Goal: Task Accomplishment & Management: Manage account settings

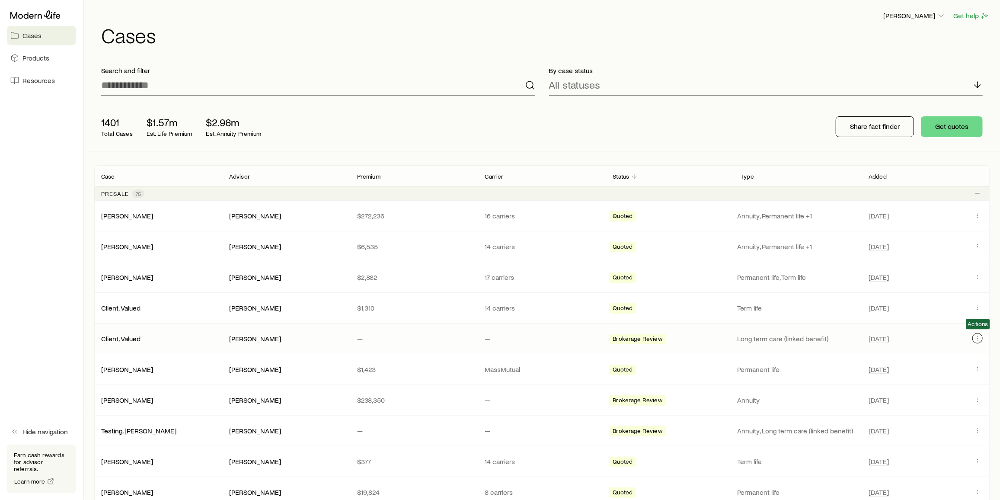
click at [973, 335] on button "Client cases" at bounding box center [977, 338] width 10 height 10
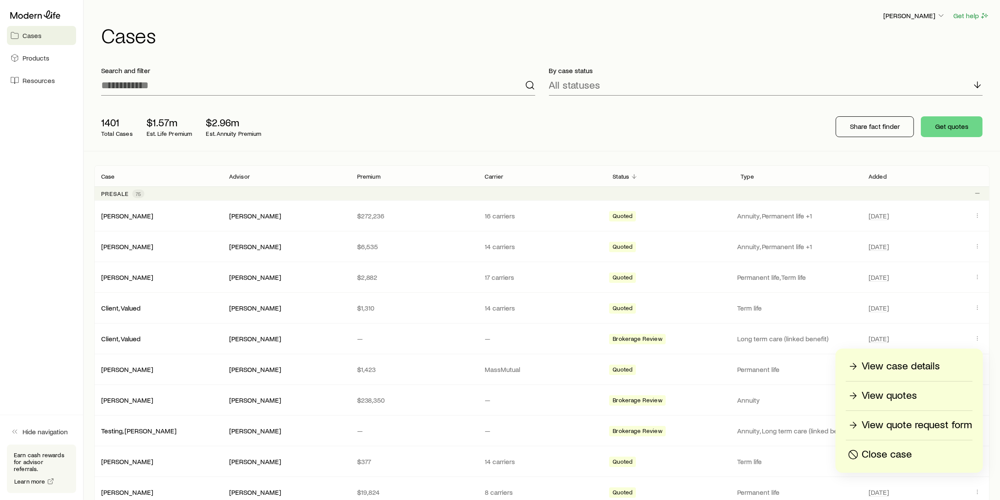
click at [913, 450] on div "Close case" at bounding box center [910, 455] width 126 height 14
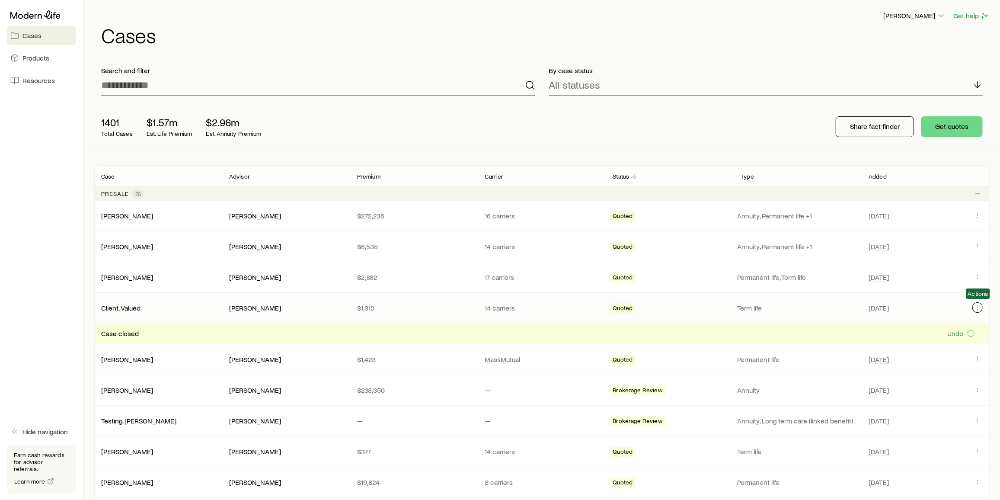
click at [976, 304] on icon "Client cases" at bounding box center [977, 307] width 7 height 7
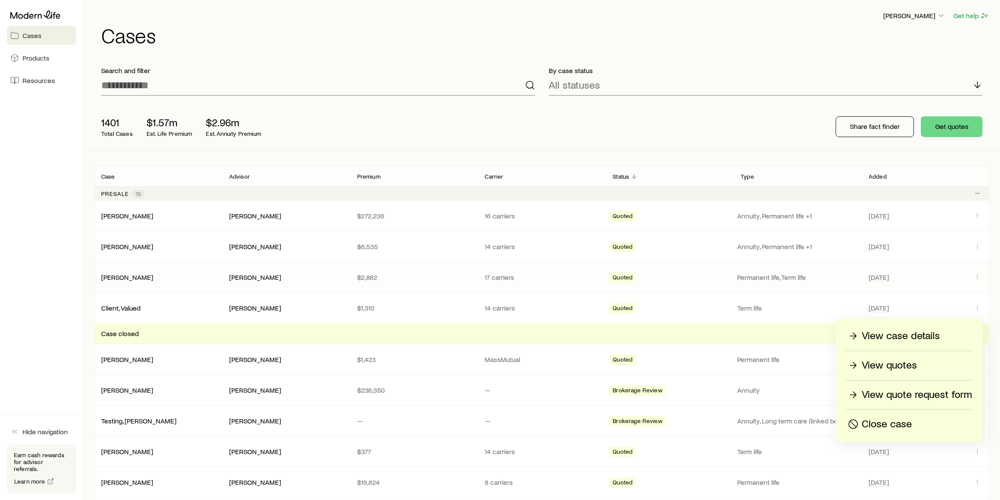
drag, startPoint x: 898, startPoint y: 426, endPoint x: 938, endPoint y: 281, distance: 150.4
click at [898, 426] on p "Close case" at bounding box center [887, 424] width 50 height 14
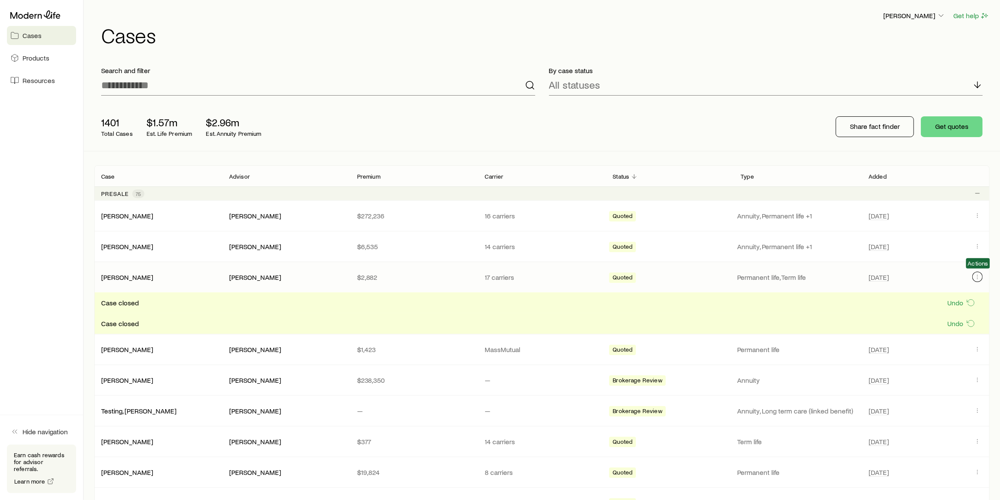
click at [982, 275] on button "Client cases" at bounding box center [977, 277] width 10 height 10
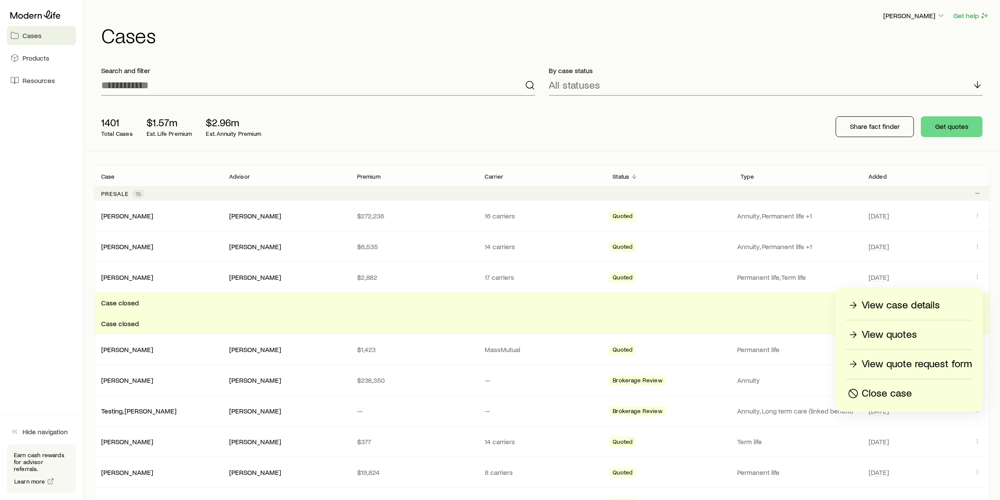
click at [895, 393] on p "Close case" at bounding box center [887, 394] width 50 height 14
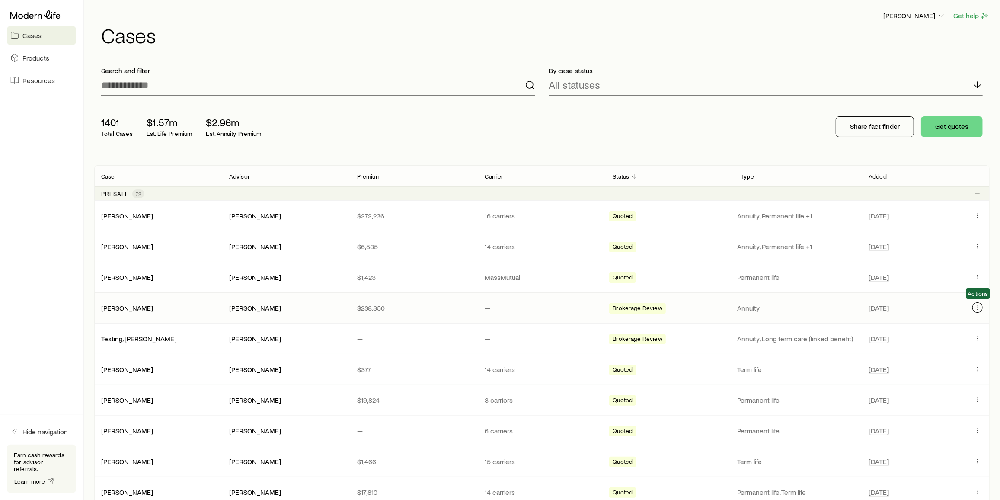
click at [979, 305] on icon "Client cases" at bounding box center [977, 307] width 7 height 7
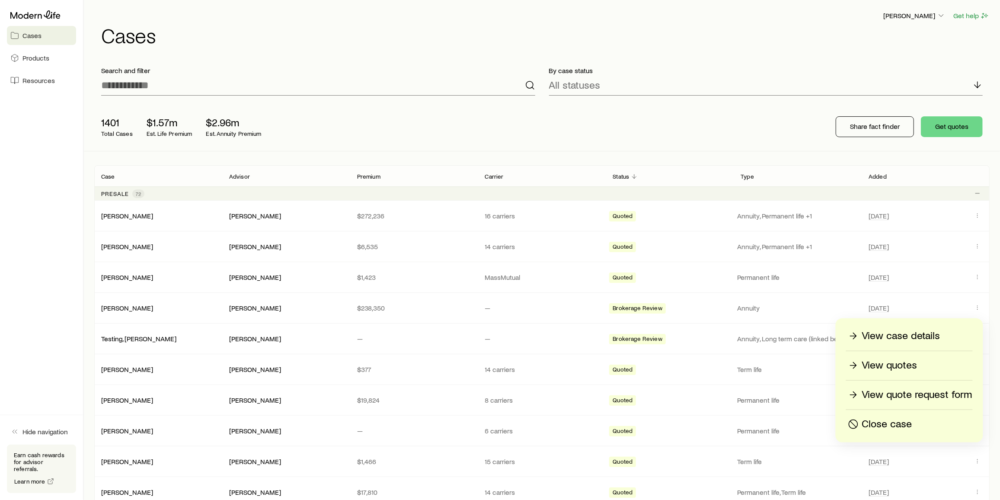
click at [928, 421] on div "Close case" at bounding box center [910, 424] width 126 height 14
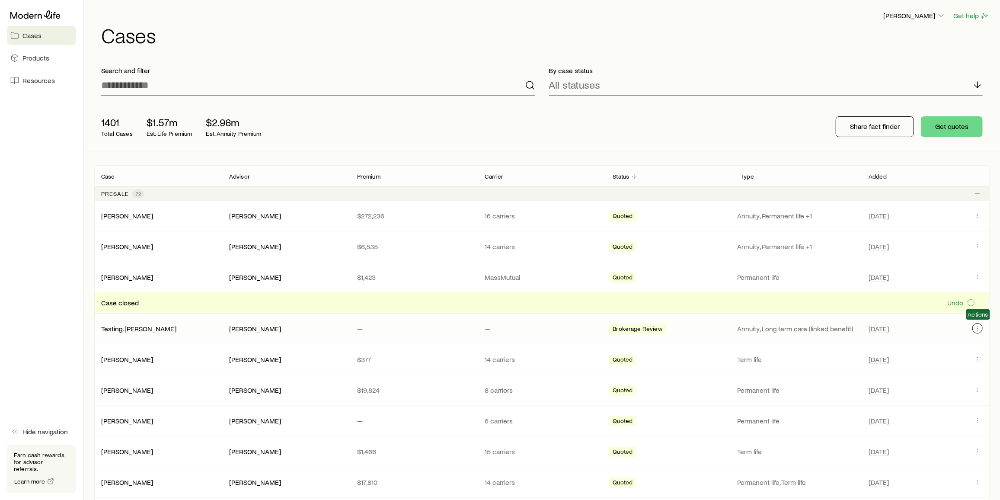
click at [978, 326] on icon "Client cases" at bounding box center [977, 328] width 7 height 7
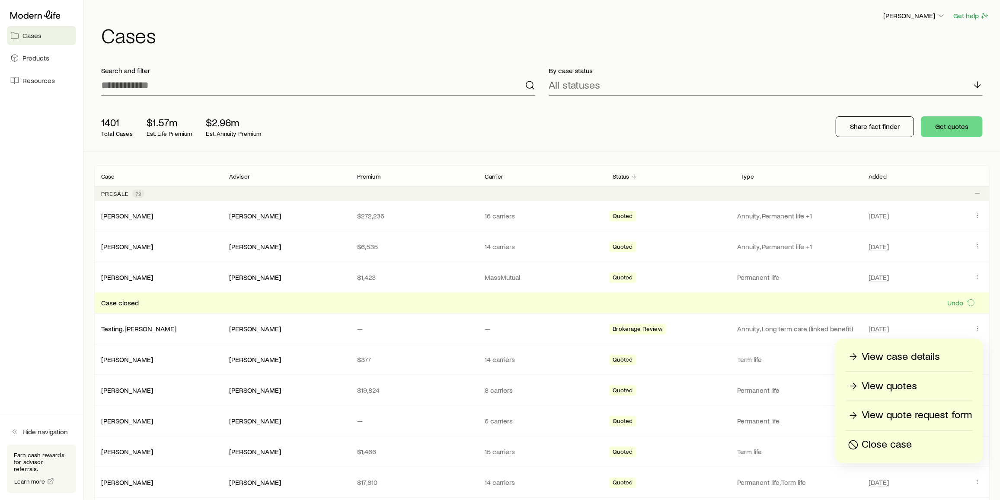
click at [910, 441] on p "Close case" at bounding box center [887, 445] width 50 height 14
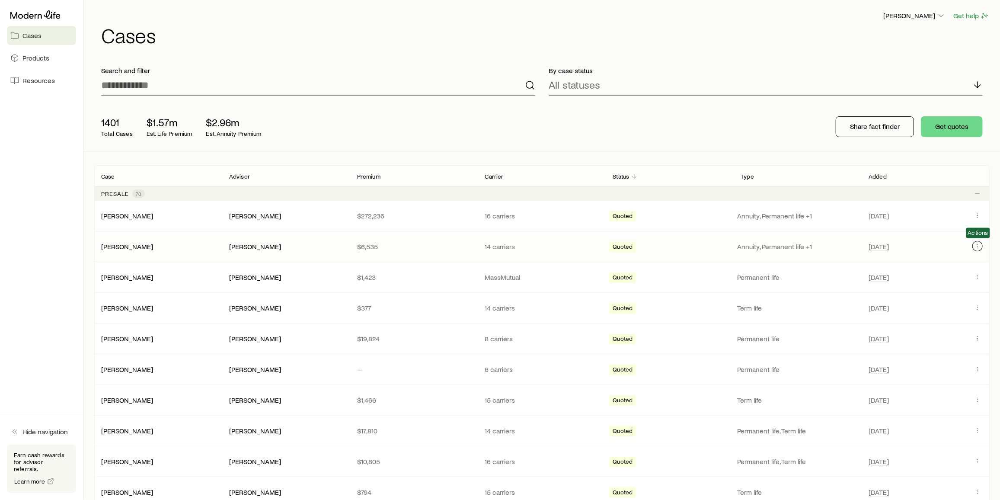
click at [976, 246] on icon "Client cases" at bounding box center [977, 246] width 7 height 7
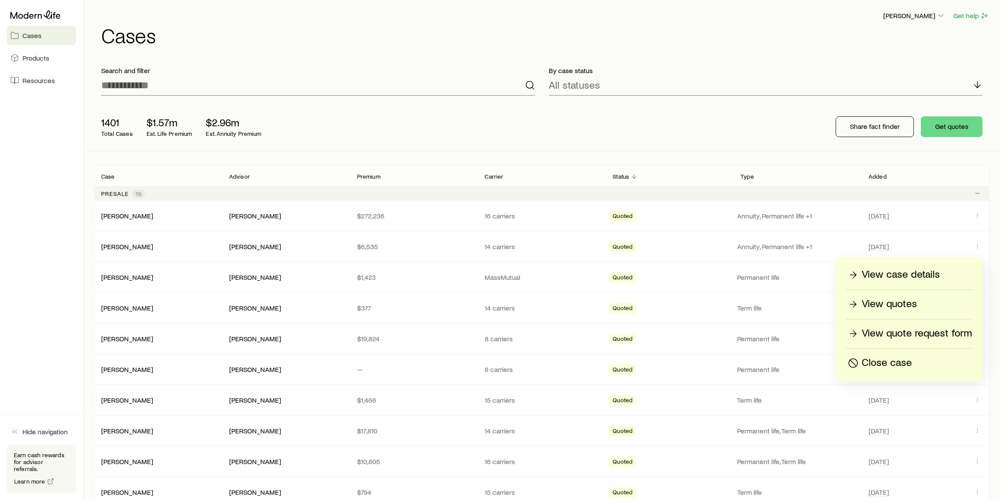
click at [918, 364] on div "Close case" at bounding box center [910, 363] width 126 height 14
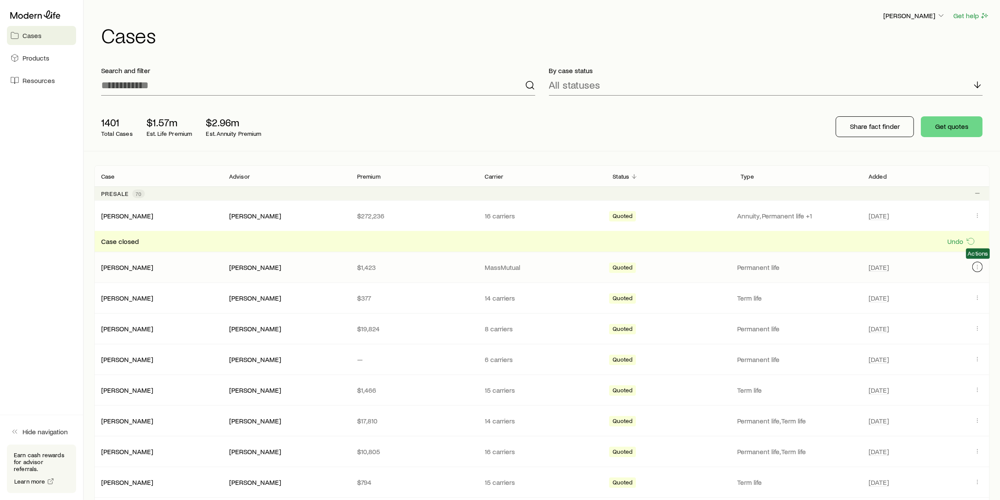
click at [980, 268] on icon "Client cases" at bounding box center [977, 266] width 7 height 7
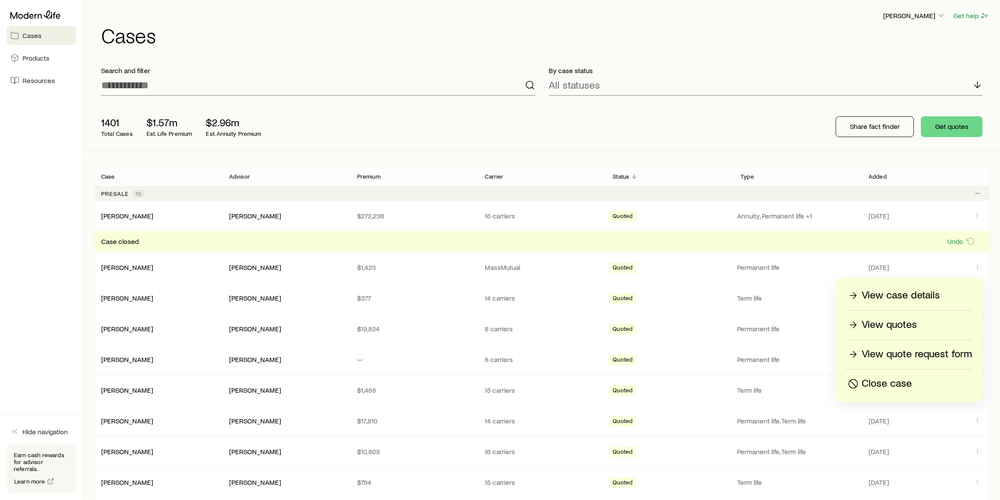
click at [918, 385] on div "Close case" at bounding box center [910, 384] width 126 height 14
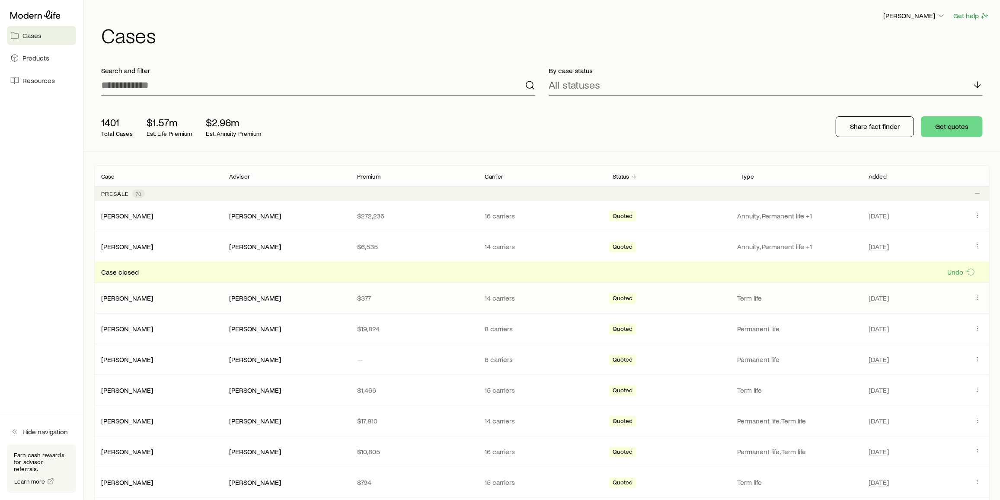
click at [978, 290] on div "[PERSON_NAME] [PERSON_NAME] $377 14 carriers Quoted Term life [DATE]" at bounding box center [541, 298] width 895 height 30
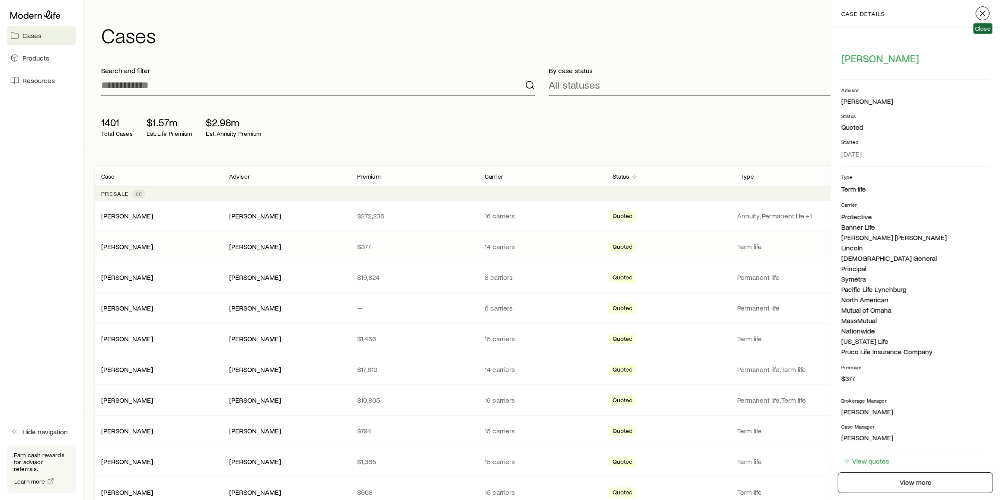
click at [982, 9] on icon "button" at bounding box center [983, 13] width 10 height 10
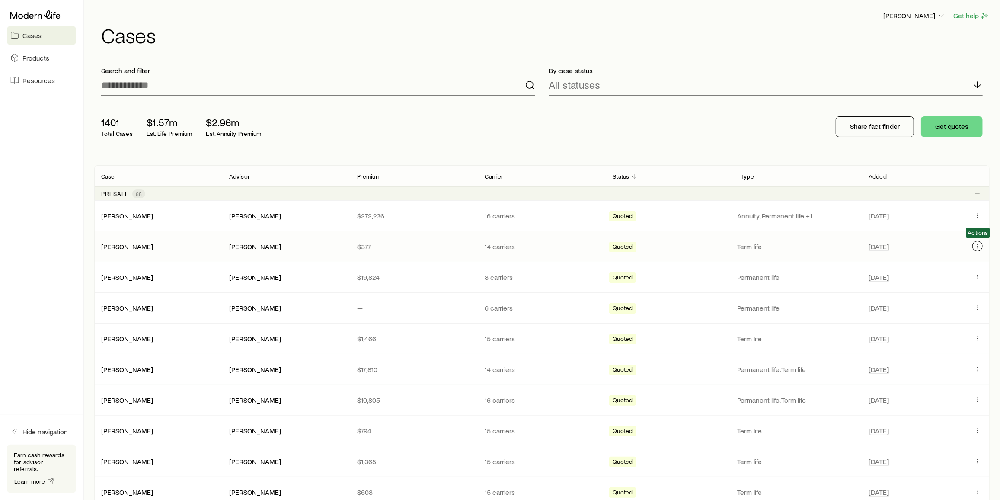
click at [982, 246] on button "Client cases" at bounding box center [977, 246] width 10 height 10
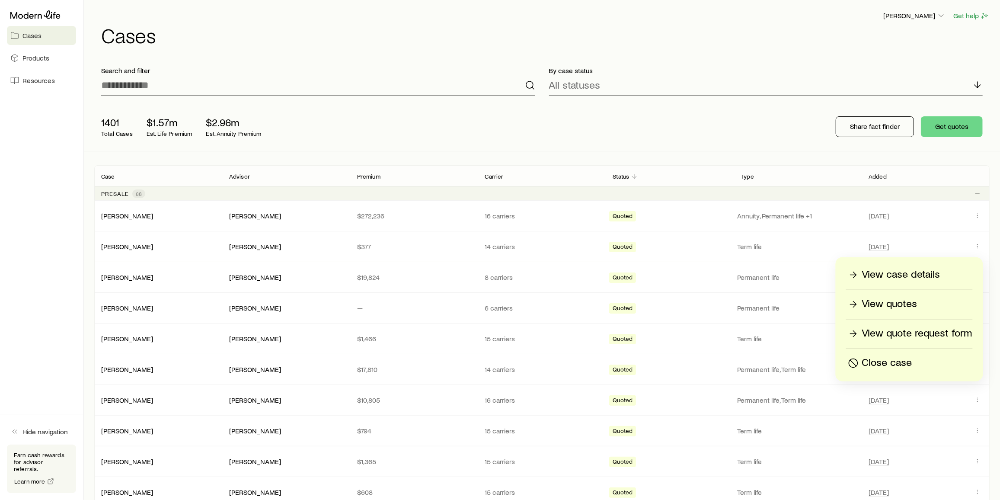
click at [922, 358] on div "Close case" at bounding box center [910, 363] width 126 height 14
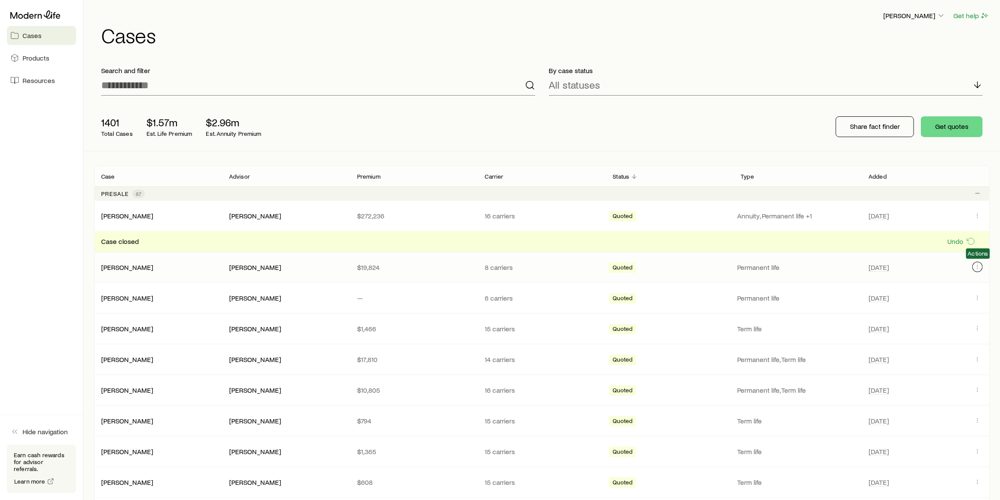
click at [980, 267] on icon "Client cases" at bounding box center [977, 266] width 7 height 7
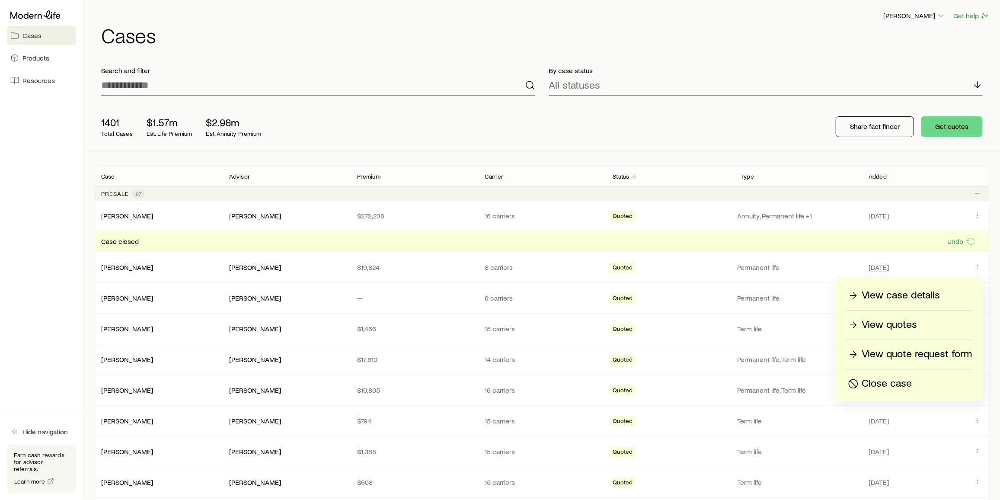
click at [902, 383] on p "Close case" at bounding box center [887, 384] width 50 height 14
